Goal: Communication & Community: Participate in discussion

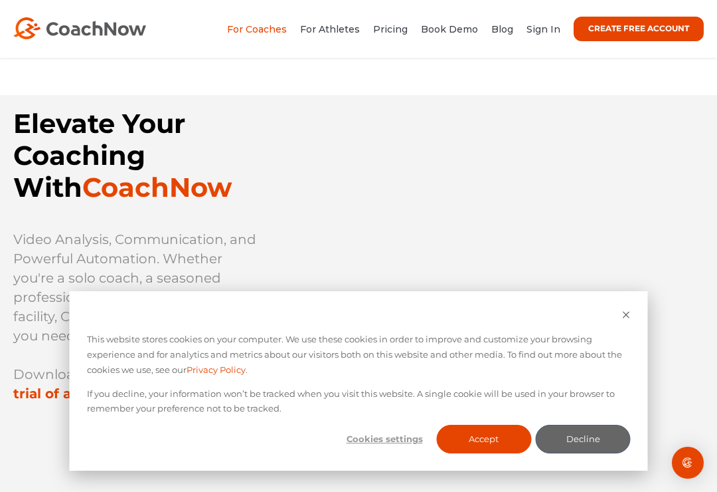
click at [553, 21] on li "Sign In" at bounding box center [540, 29] width 41 height 17
click at [549, 32] on link "Sign In" at bounding box center [544, 29] width 34 height 12
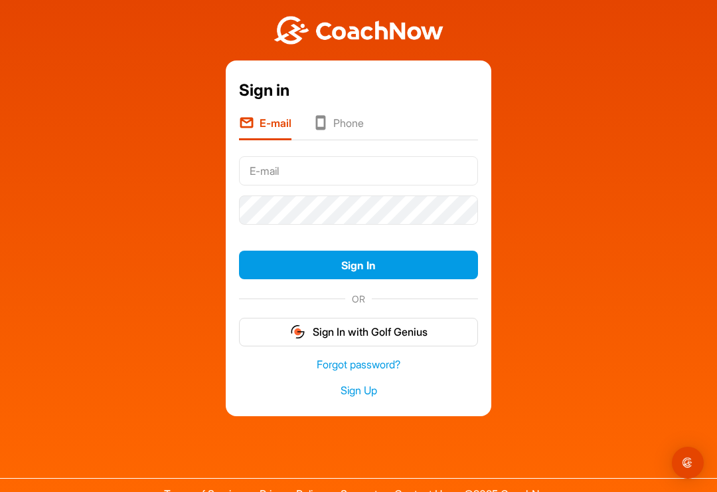
click at [360, 129] on li "Phone" at bounding box center [338, 127] width 51 height 25
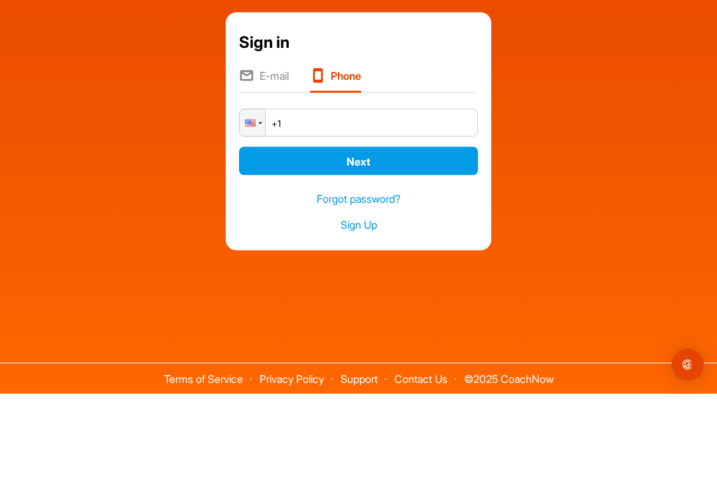
click at [275, 165] on li "E-mail" at bounding box center [264, 177] width 50 height 25
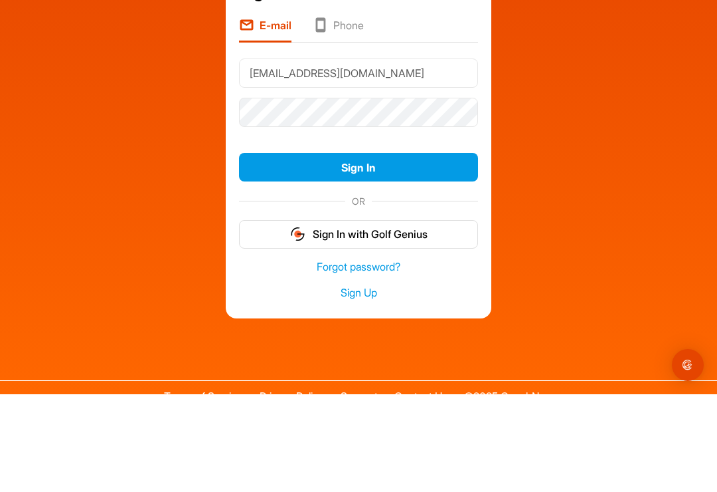
type input "[EMAIL_ADDRESS][DOMAIN_NAME]"
click at [439, 250] on button "Sign In" at bounding box center [358, 264] width 239 height 29
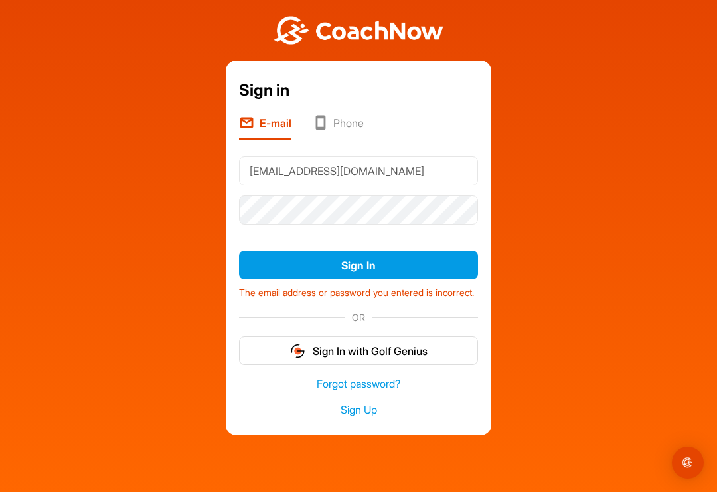
click at [436, 250] on button "Sign In" at bounding box center [358, 264] width 239 height 29
click at [454, 250] on button "Sign In" at bounding box center [358, 264] width 239 height 29
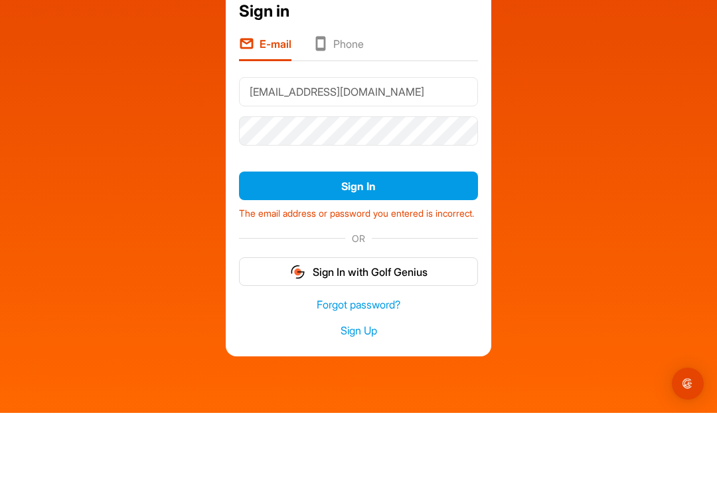
click at [440, 250] on button "Sign In" at bounding box center [358, 264] width 239 height 29
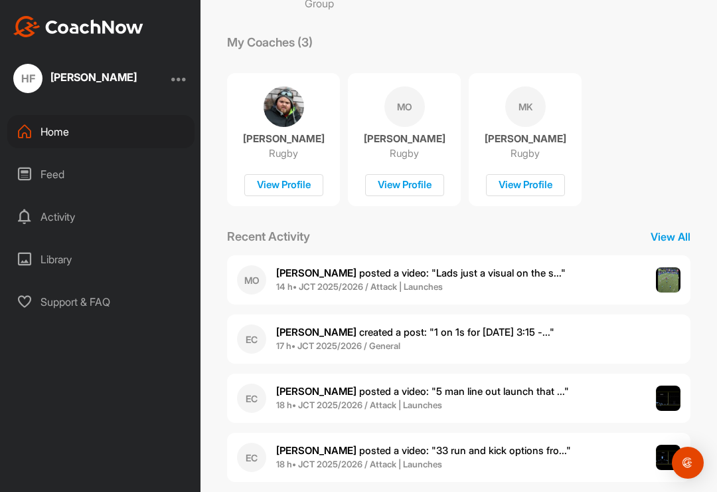
scroll to position [21, 0]
click at [670, 229] on p "View All" at bounding box center [671, 237] width 66 height 16
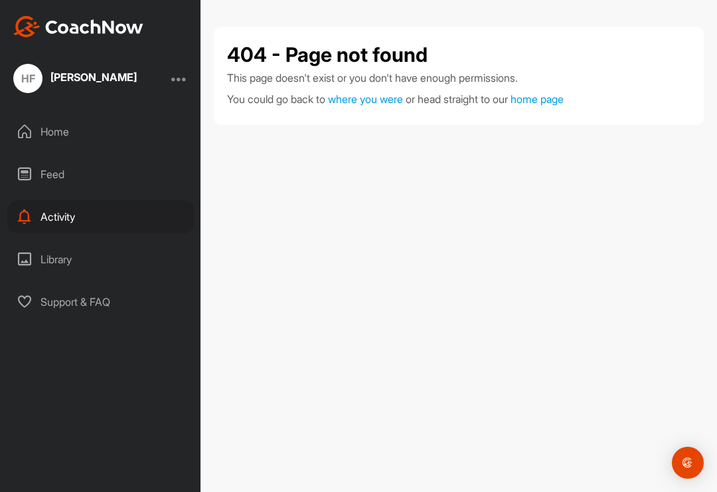
click at [94, 130] on div "Home" at bounding box center [100, 131] width 187 height 33
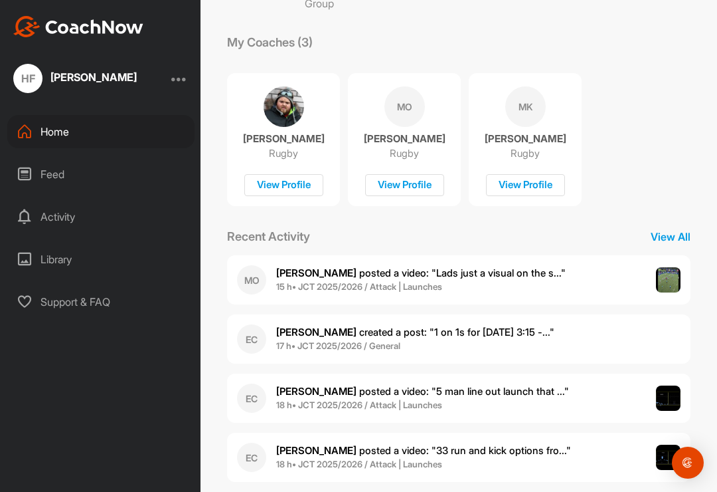
scroll to position [21, 0]
click at [634, 262] on div "MO Matthew O. posted a video : " Lads just a visual on the s... " 15 h • JCT 20…" at bounding box center [459, 279] width 464 height 49
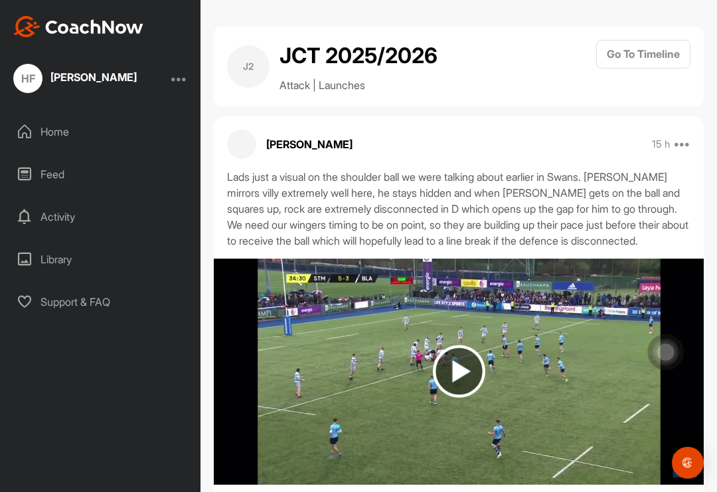
click at [463, 369] on img at bounding box center [459, 371] width 52 height 52
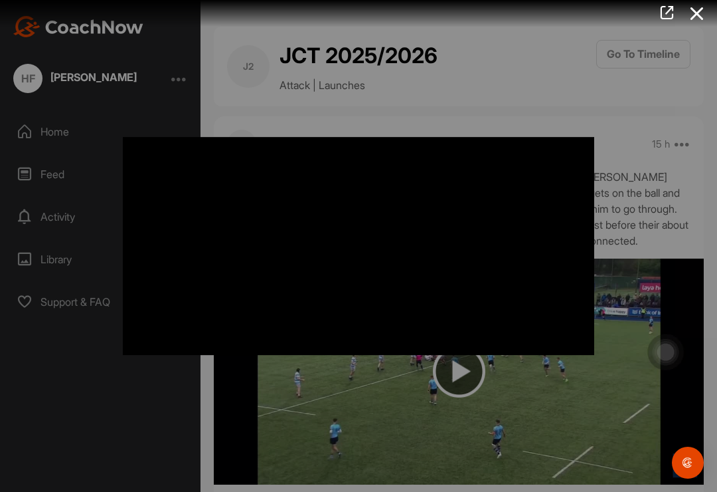
click at [709, 8] on icon at bounding box center [697, 13] width 31 height 25
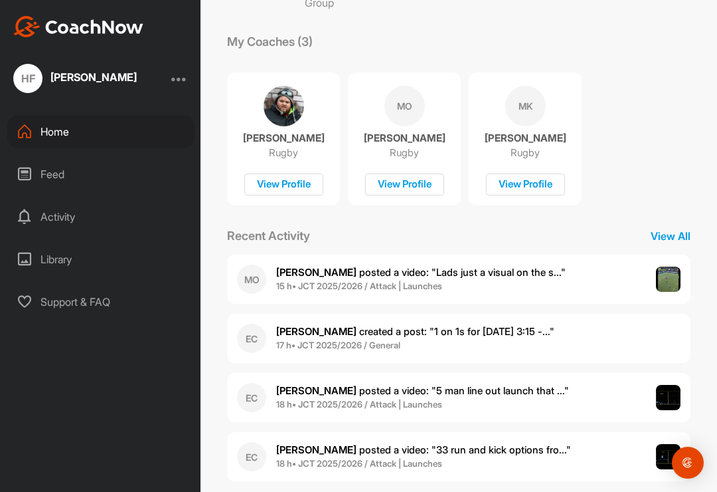
scroll to position [173, 0]
click at [607, 373] on div "EC Eanna C. posted a video : " 5 man line out launch that ... " 18 h • JCT 2025…" at bounding box center [459, 397] width 464 height 49
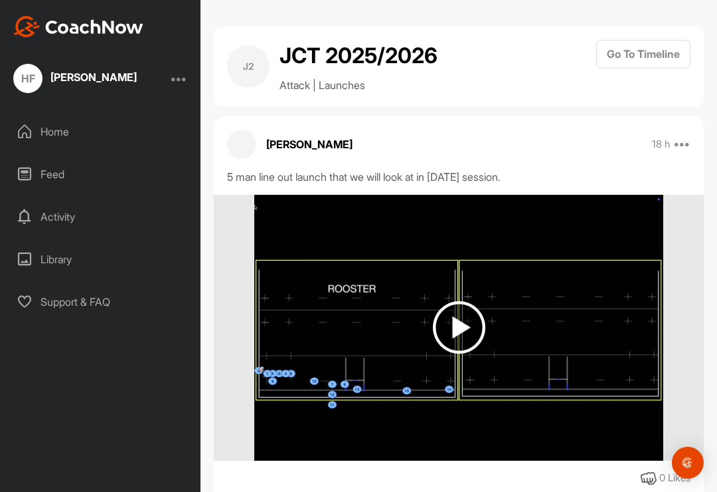
click at [457, 301] on img at bounding box center [459, 327] width 52 height 52
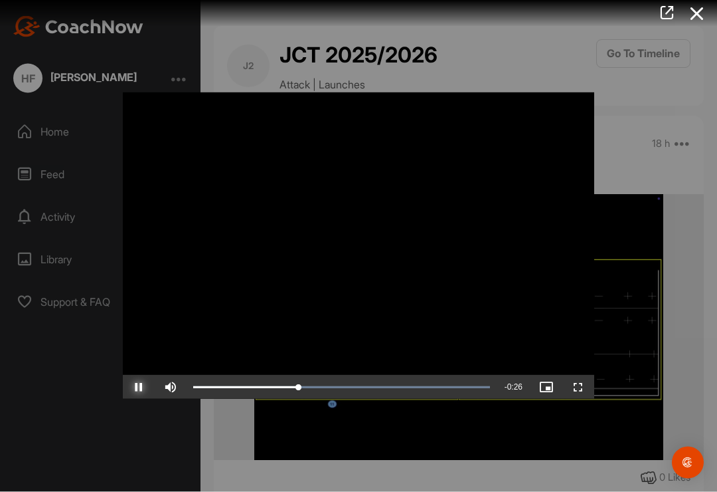
scroll to position [11, 0]
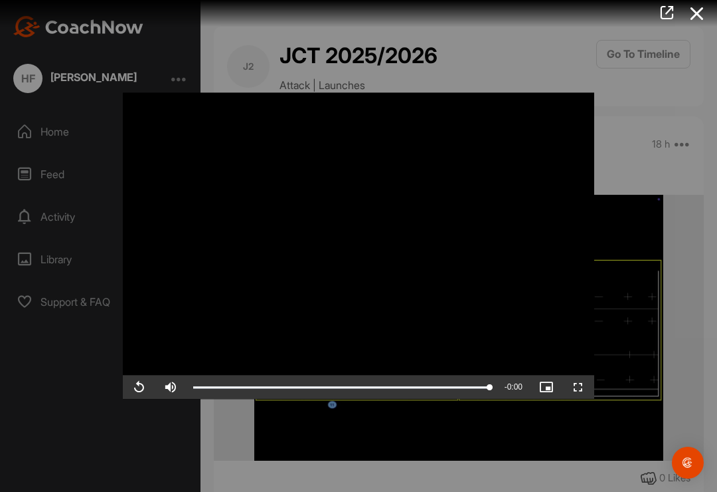
click at [515, 383] on span "0:00" at bounding box center [515, 387] width 15 height 9
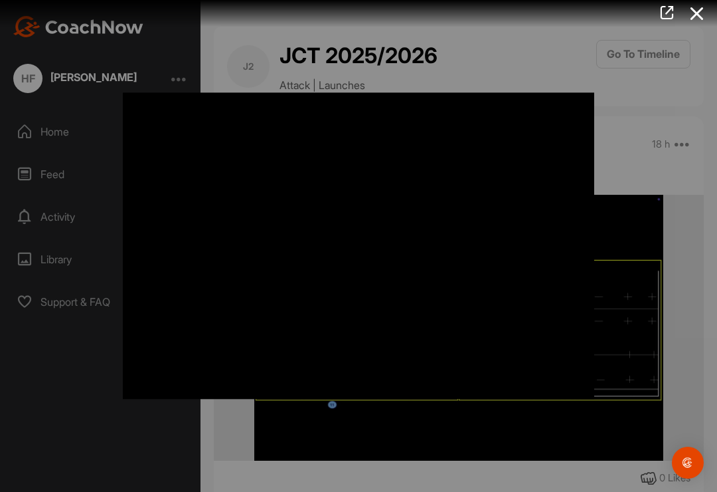
click at [711, 16] on icon at bounding box center [697, 13] width 31 height 25
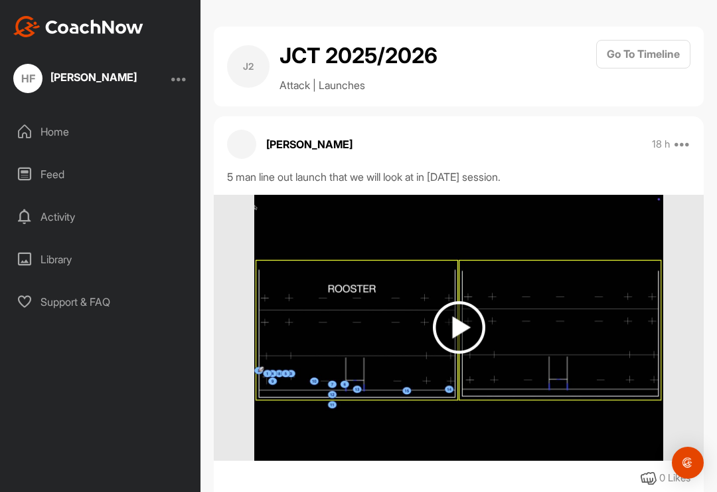
click at [39, 163] on div "Feed" at bounding box center [100, 173] width 187 height 33
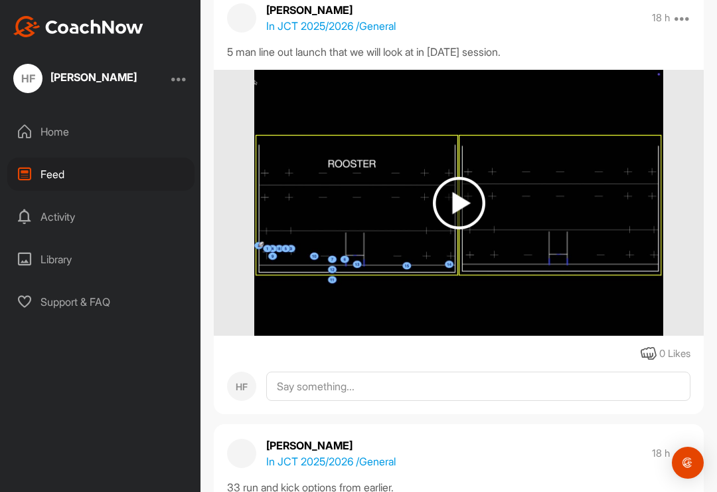
scroll to position [994, 0]
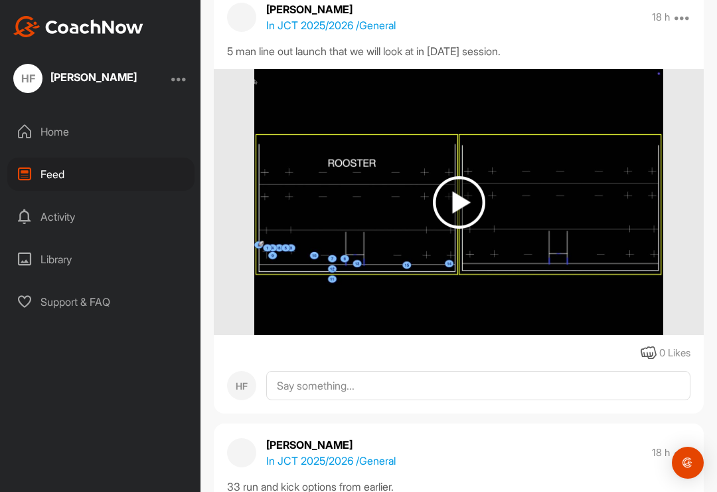
click at [452, 219] on img at bounding box center [459, 202] width 52 height 52
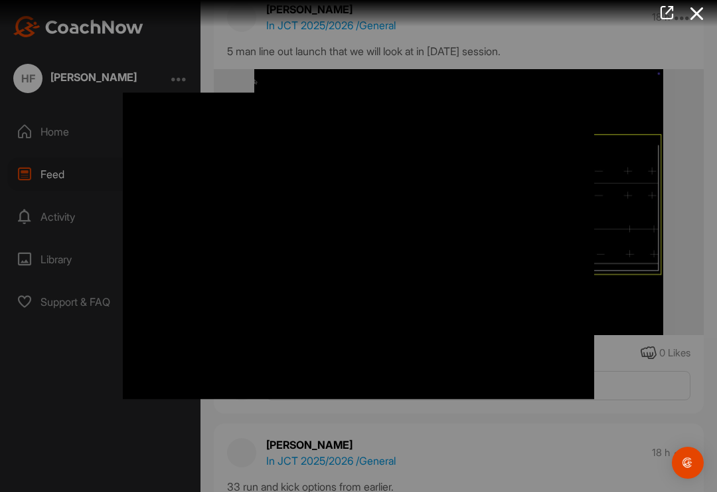
click at [76, 319] on div at bounding box center [358, 246] width 717 height 492
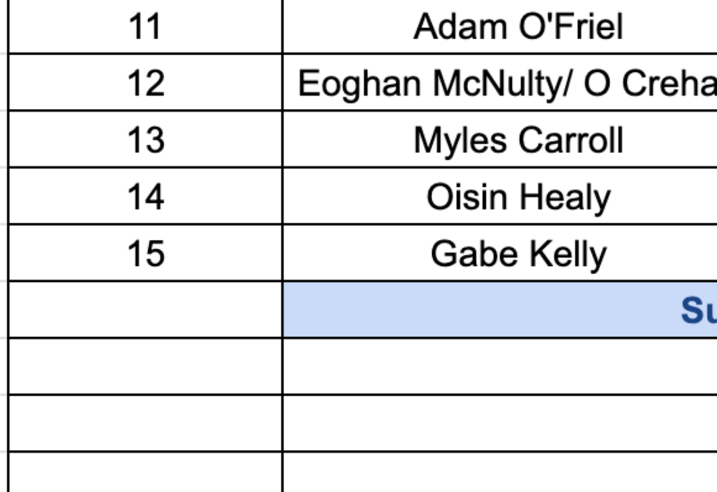
scroll to position [2494, 0]
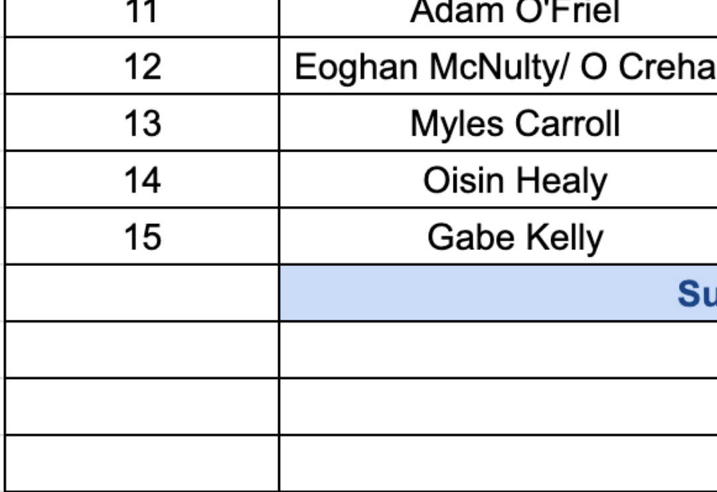
click at [331, 67] on img at bounding box center [458, 103] width 255 height 266
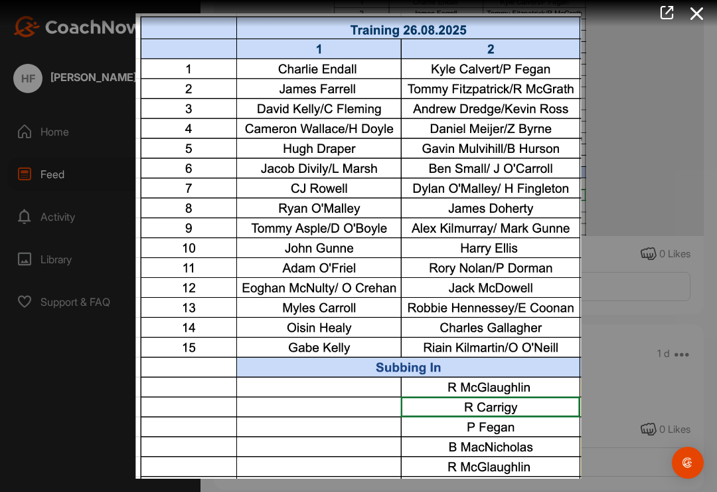
scroll to position [21, 0]
click at [712, 31] on div at bounding box center [358, 246] width 717 height 492
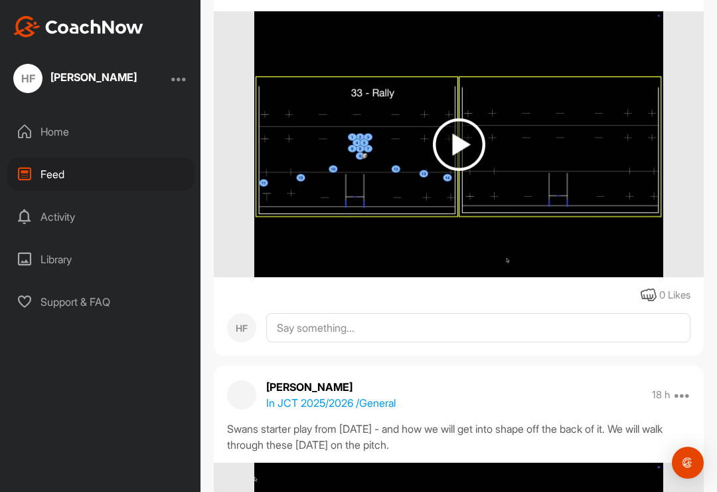
scroll to position [1486, 0]
